Goal: Task Accomplishment & Management: Manage account settings

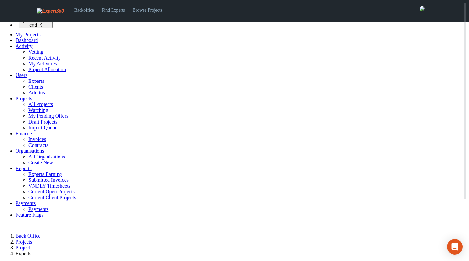
select select
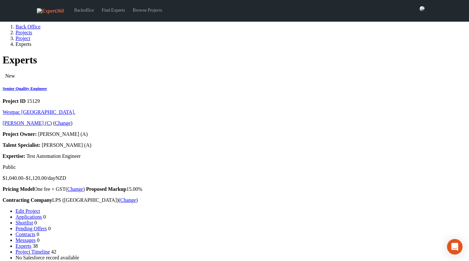
drag, startPoint x: 153, startPoint y: 135, endPoint x: 468, endPoint y: 38, distance: 330.3
click at [201, 255] on li "No Salesforce record available" at bounding box center [241, 258] width 451 height 6
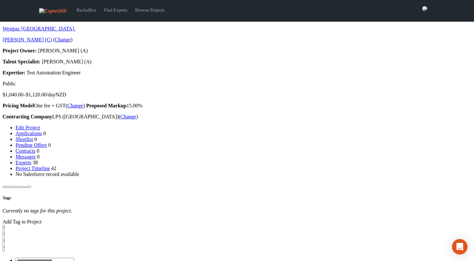
scroll to position [293, 0]
drag, startPoint x: 420, startPoint y: 88, endPoint x: 371, endPoint y: 77, distance: 50.1
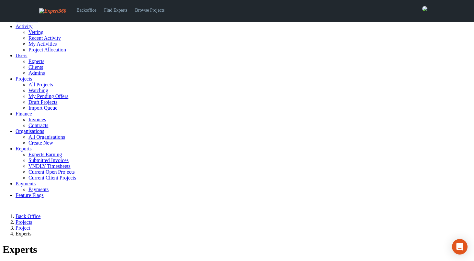
scroll to position [19, 0]
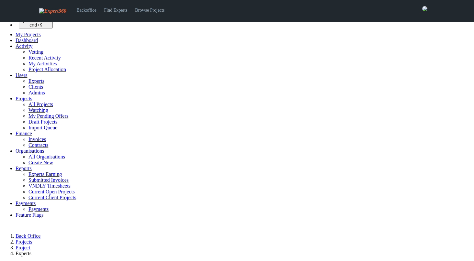
select select
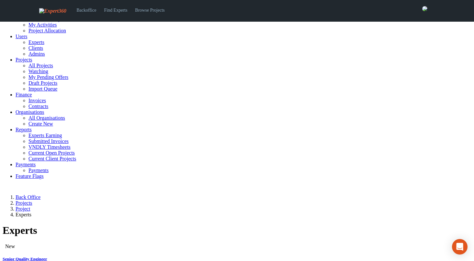
scroll to position [43, 0]
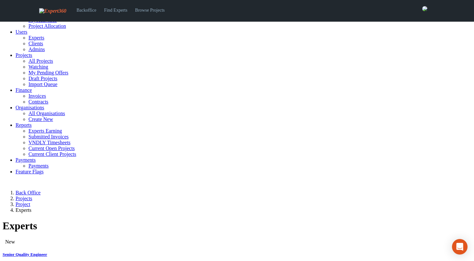
drag, startPoint x: 232, startPoint y: 195, endPoint x: 354, endPoint y: 204, distance: 122.6
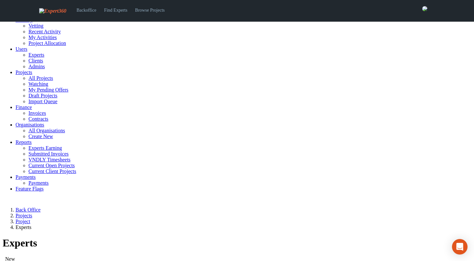
scroll to position [0, 0]
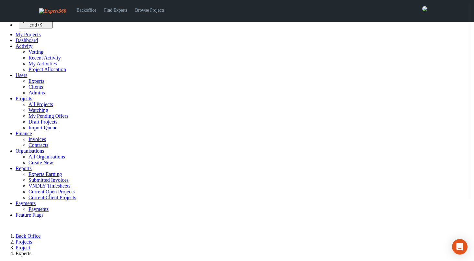
click at [27, 78] on span "Users" at bounding box center [22, 74] width 12 height 5
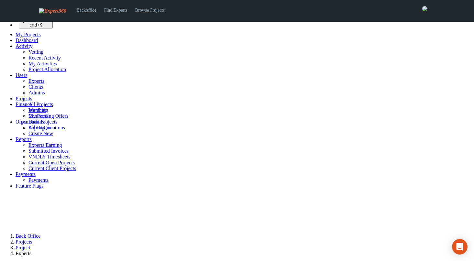
click at [29, 84] on link "Experts" at bounding box center [36, 80] width 16 height 5
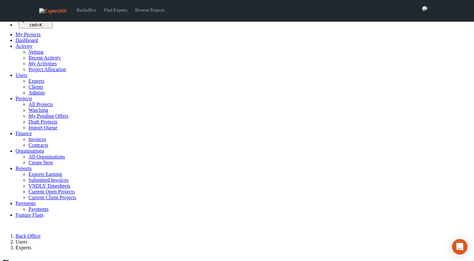
select select "*********"
select select "***"
click at [112, 8] on link "Find Experts" at bounding box center [115, 10] width 31 height 21
select select
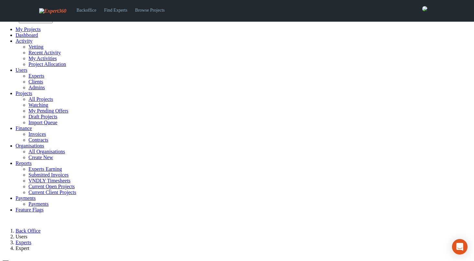
scroll to position [6, 0]
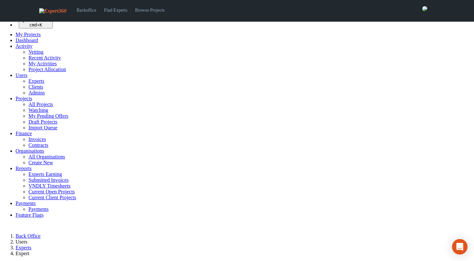
select select
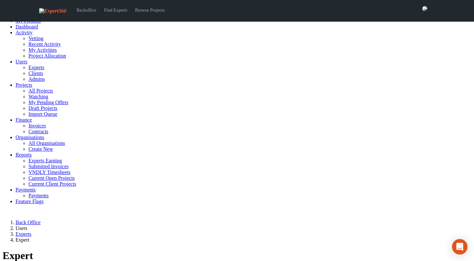
scroll to position [7, 0]
